Goal: Task Accomplishment & Management: Manage account settings

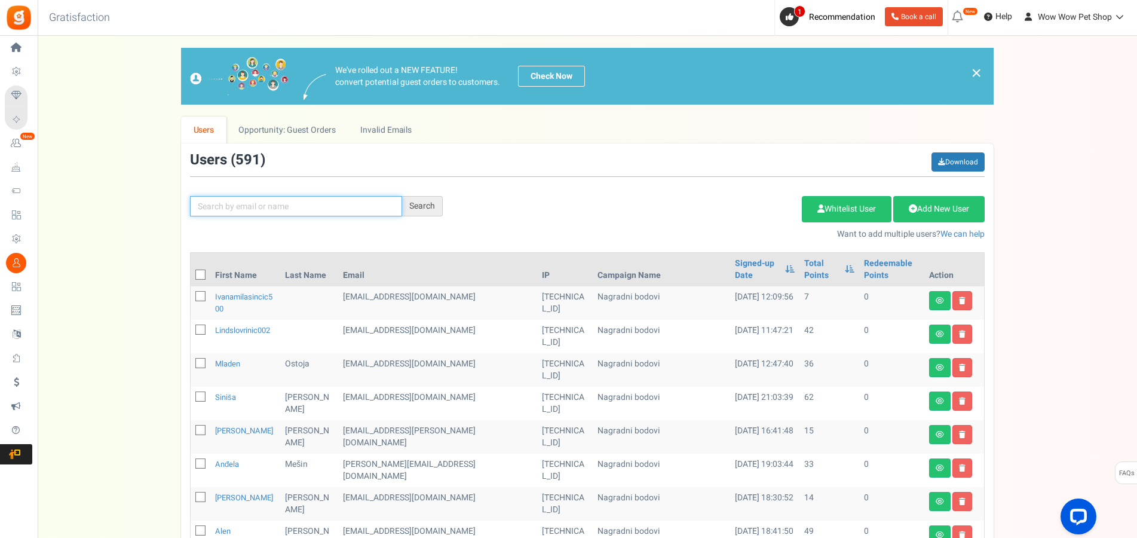
click at [361, 211] on input "text" at bounding box center [296, 206] width 212 height 20
type input "ostoja"
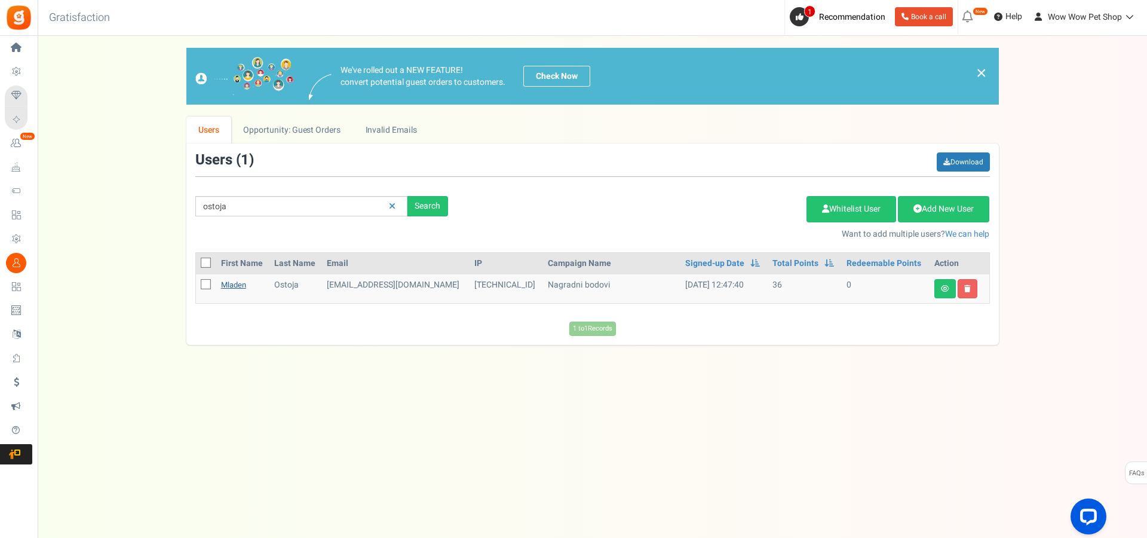
click at [235, 289] on link "Mladen" at bounding box center [233, 284] width 25 height 11
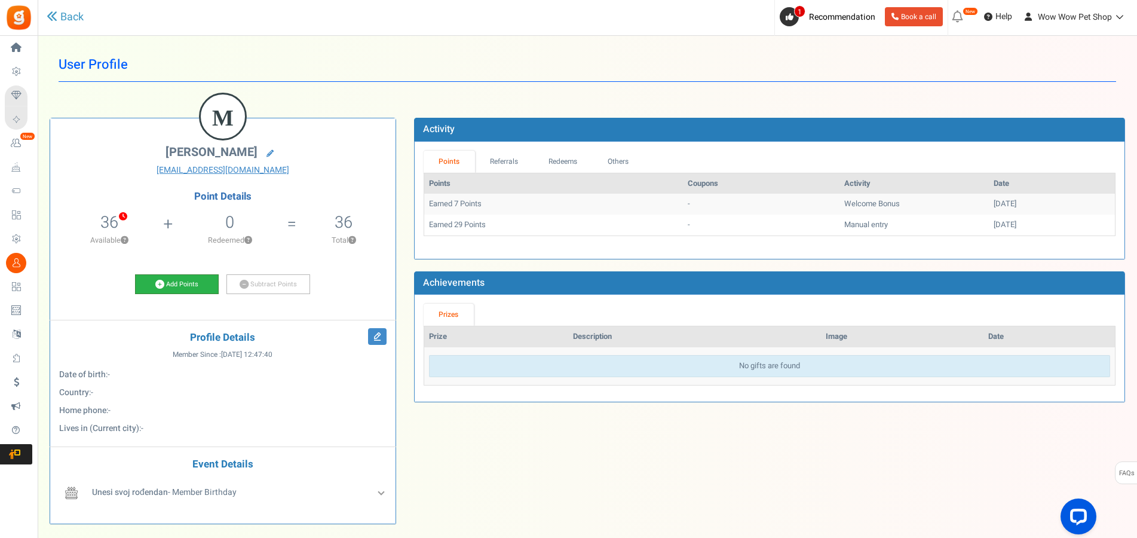
click at [189, 278] on link "Add Points" at bounding box center [177, 284] width 84 height 20
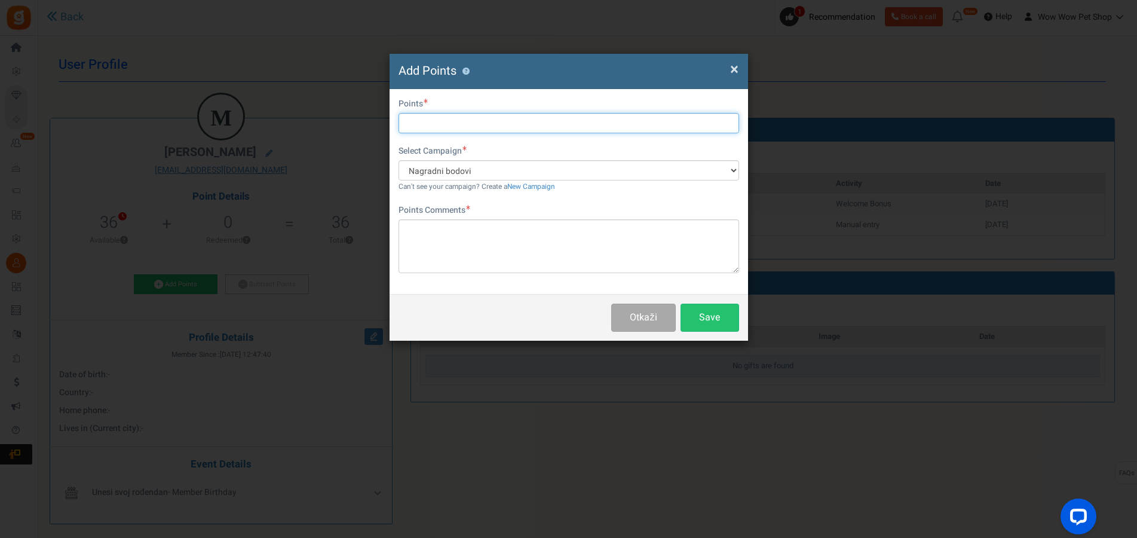
click at [465, 127] on input "text" at bounding box center [568, 123] width 341 height 20
type input "14"
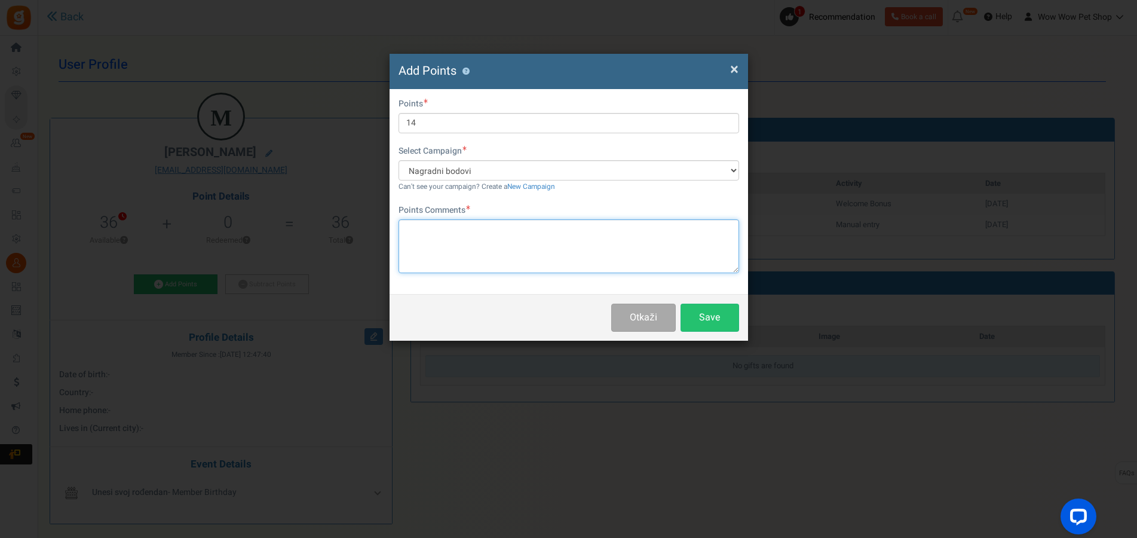
click at [470, 232] on textarea at bounding box center [568, 246] width 341 height 54
type textarea "Račun br. 1497"
click at [710, 313] on button "Save" at bounding box center [709, 317] width 59 height 28
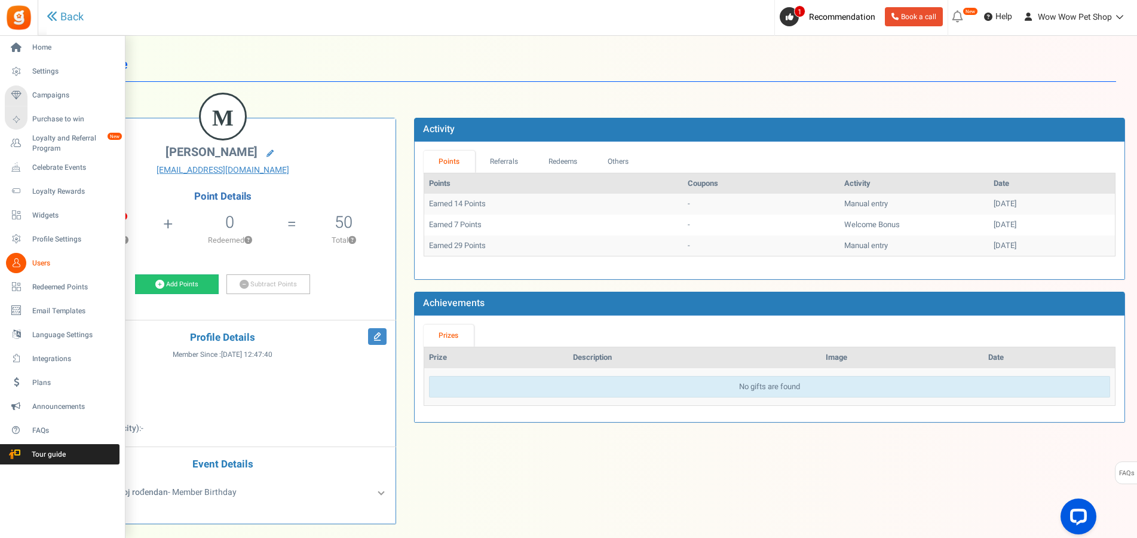
click at [31, 260] on link "Users" at bounding box center [62, 263] width 115 height 20
